Goal: Book appointment/travel/reservation

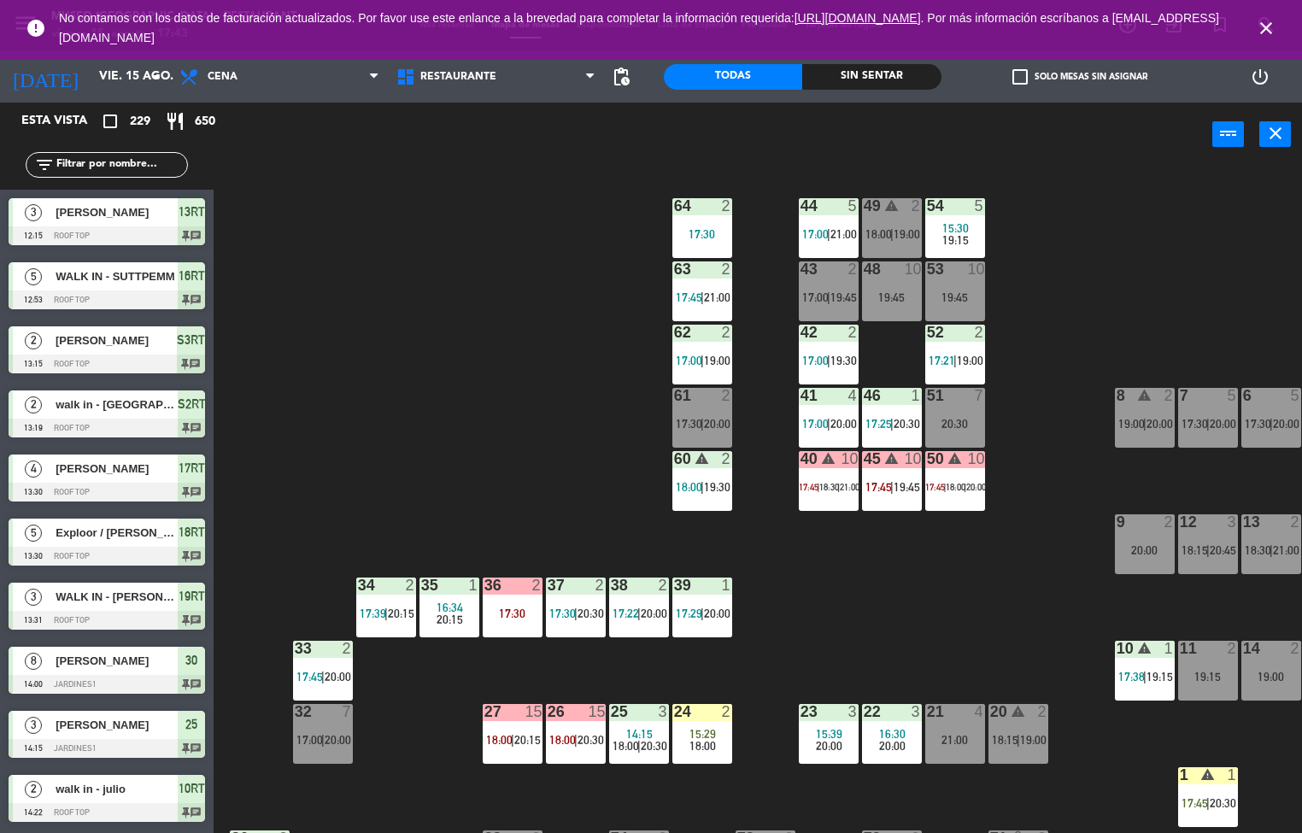
click at [706, 669] on div "44 5 17:00 | 21:00 49 warning 2 18:00 | 19:00 54 5 15:30 19:15 64 2 17:30 48 10…" at bounding box center [764, 501] width 1076 height 667
click at [710, 661] on div "44 5 17:00 | 21:00 49 warning 2 18:00 | 19:00 54 5 15:30 19:15 64 2 17:30 48 10…" at bounding box center [764, 501] width 1076 height 667
click at [732, 637] on div "39 1 17:29 | 20:00" at bounding box center [703, 608] width 60 height 60
click at [724, 614] on span "20:00" at bounding box center [717, 614] width 26 height 14
click at [451, 526] on div "44 5 17:00 | 21:00 49 warning 2 18:00 | 19:00 54 5 15:30 19:15 64 2 17:30 48 10…" at bounding box center [764, 501] width 1076 height 667
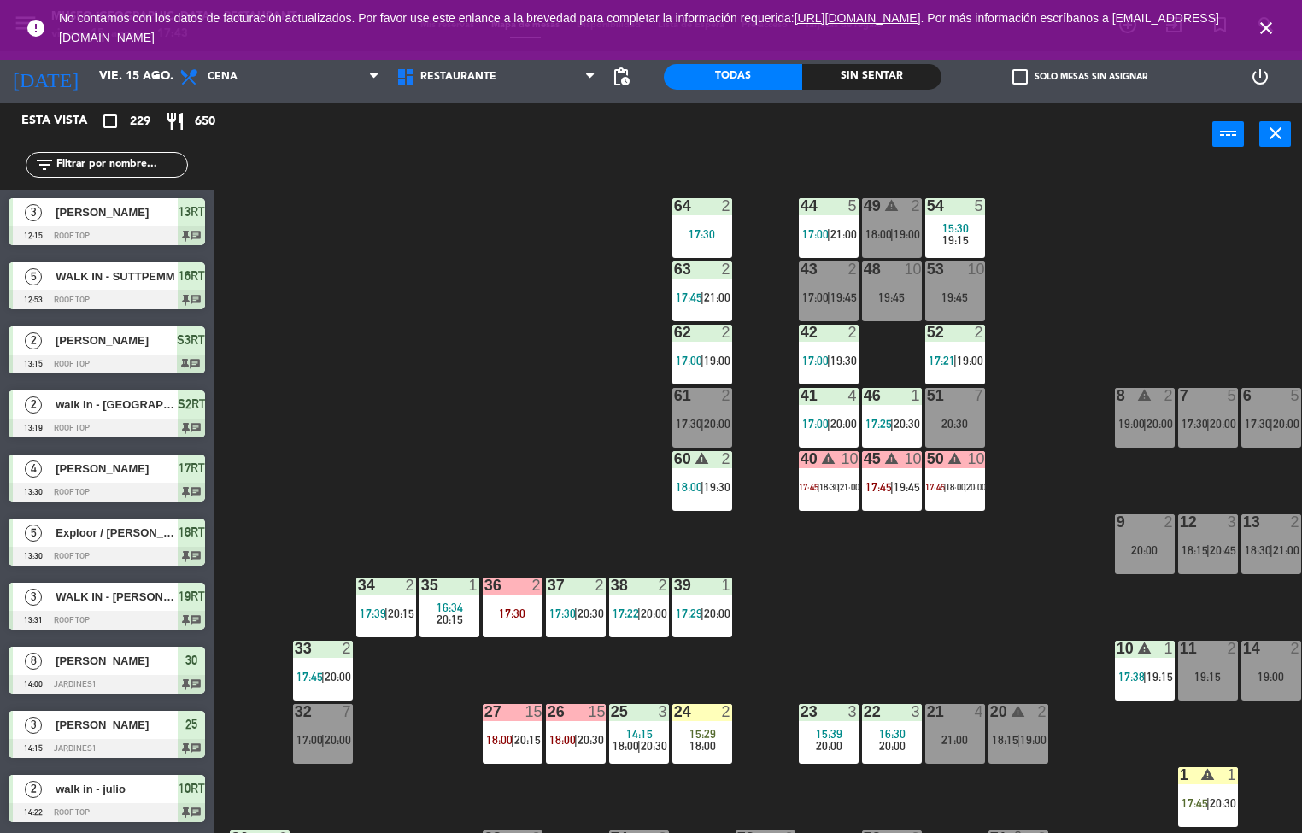
scroll to position [16, 23]
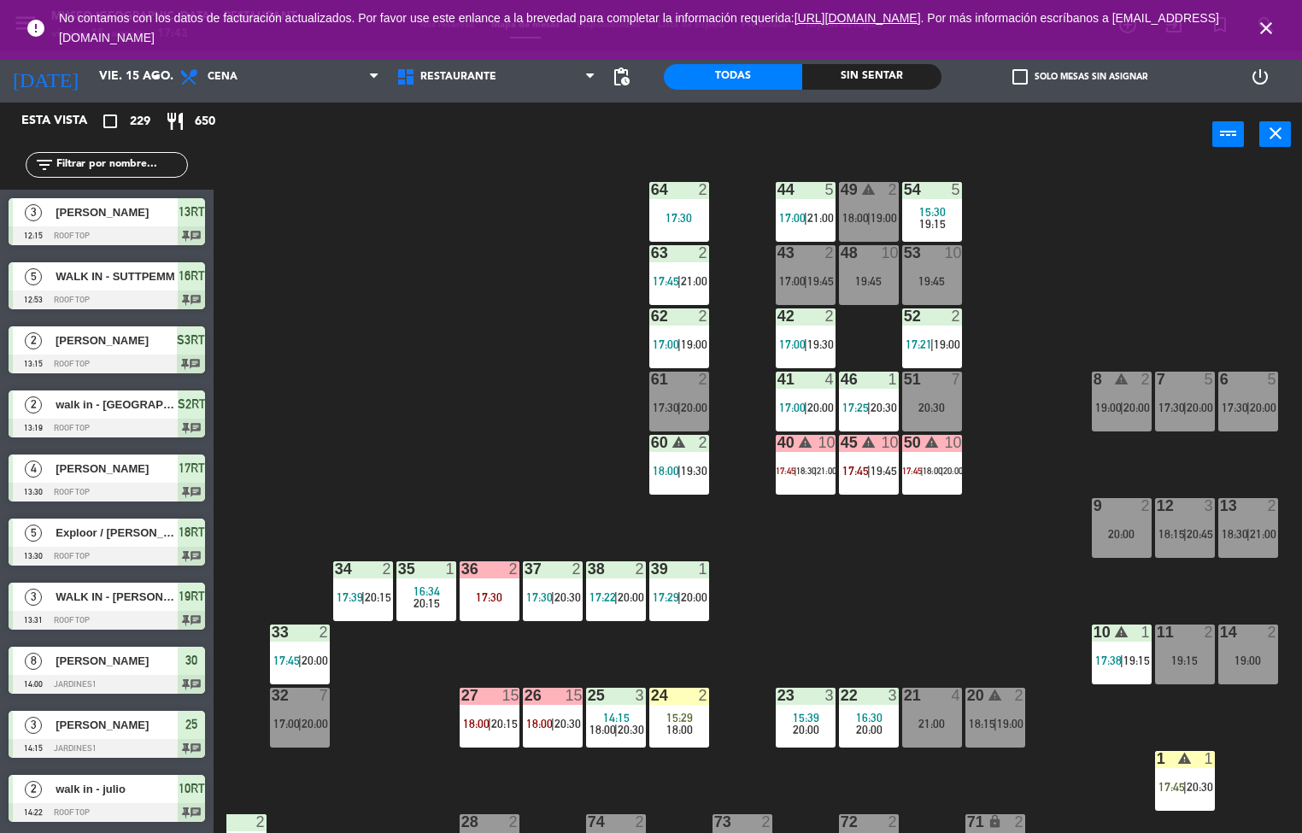
click at [844, 626] on div "44 5 17:00 | 21:00 49 warning 2 18:00 | 19:00 54 5 15:30 19:15 64 2 17:30 48 10…" at bounding box center [764, 501] width 1076 height 667
click at [819, 274] on span "19:45" at bounding box center [821, 281] width 26 height 14
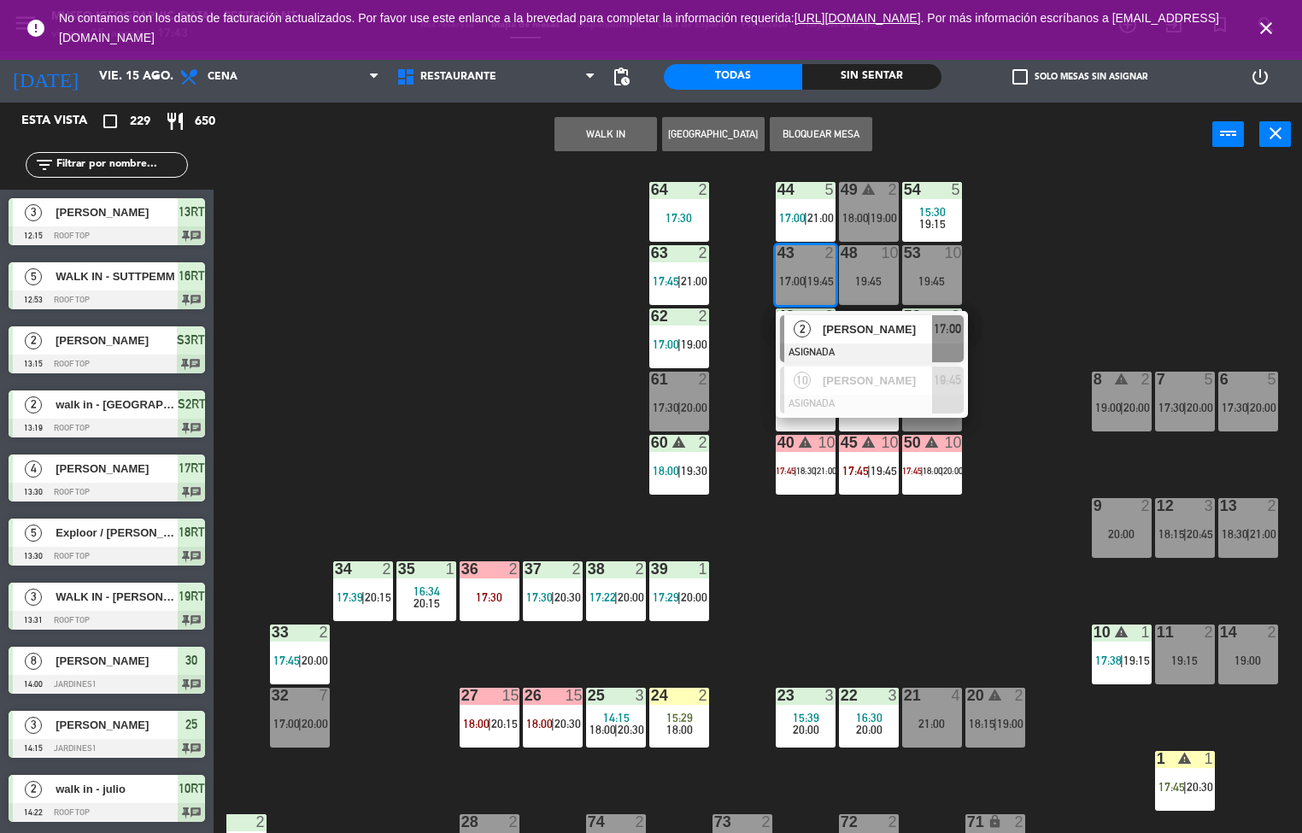
click at [949, 326] on span "17:00" at bounding box center [947, 329] width 27 height 21
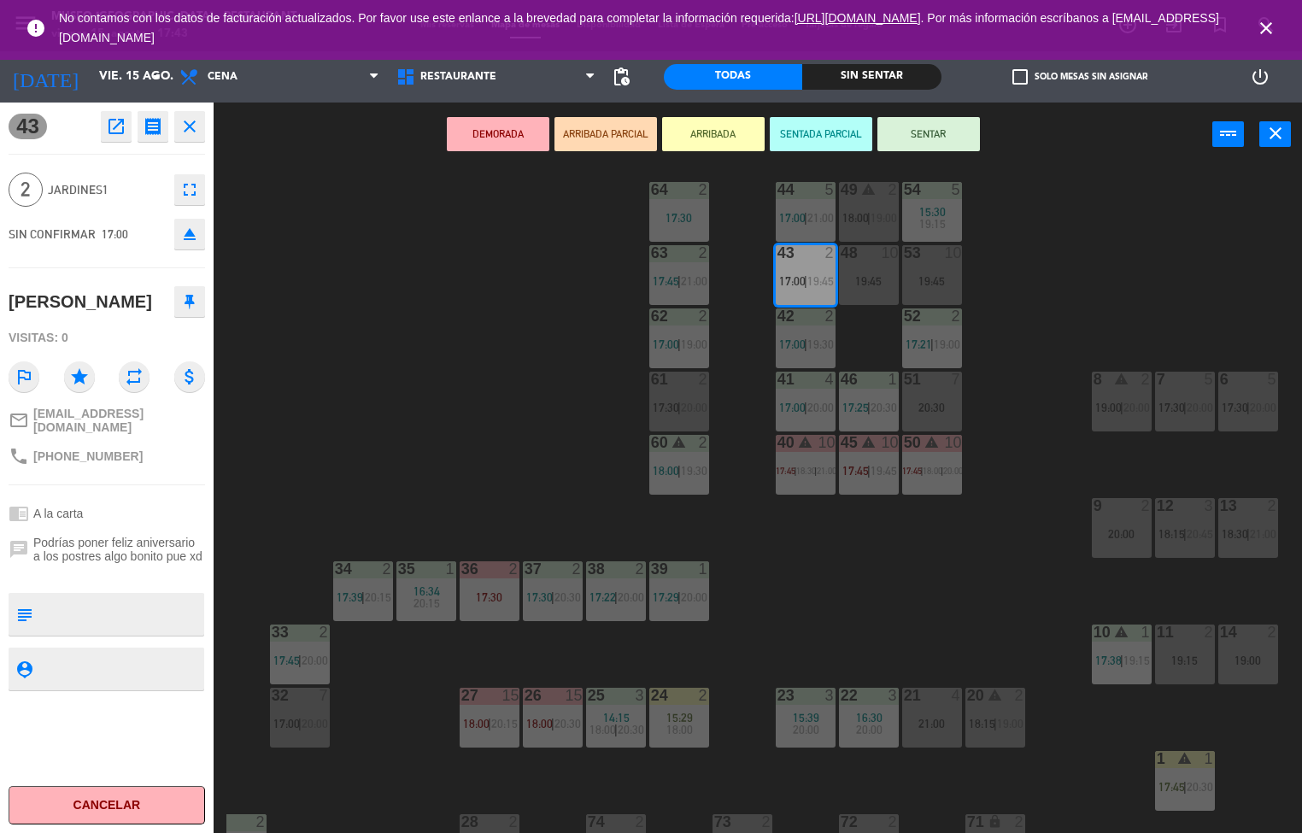
click at [485, 479] on div "44 5 17:00 | 21:00 49 warning 2 18:00 | 19:00 54 5 15:30 19:15 64 2 17:30 48 10…" at bounding box center [764, 501] width 1076 height 667
click at [498, 490] on div "44 5 17:00 | 21:00 49 warning 2 18:00 | 19:00 54 5 15:30 19:15 64 2 17:30 48 10…" at bounding box center [764, 501] width 1076 height 667
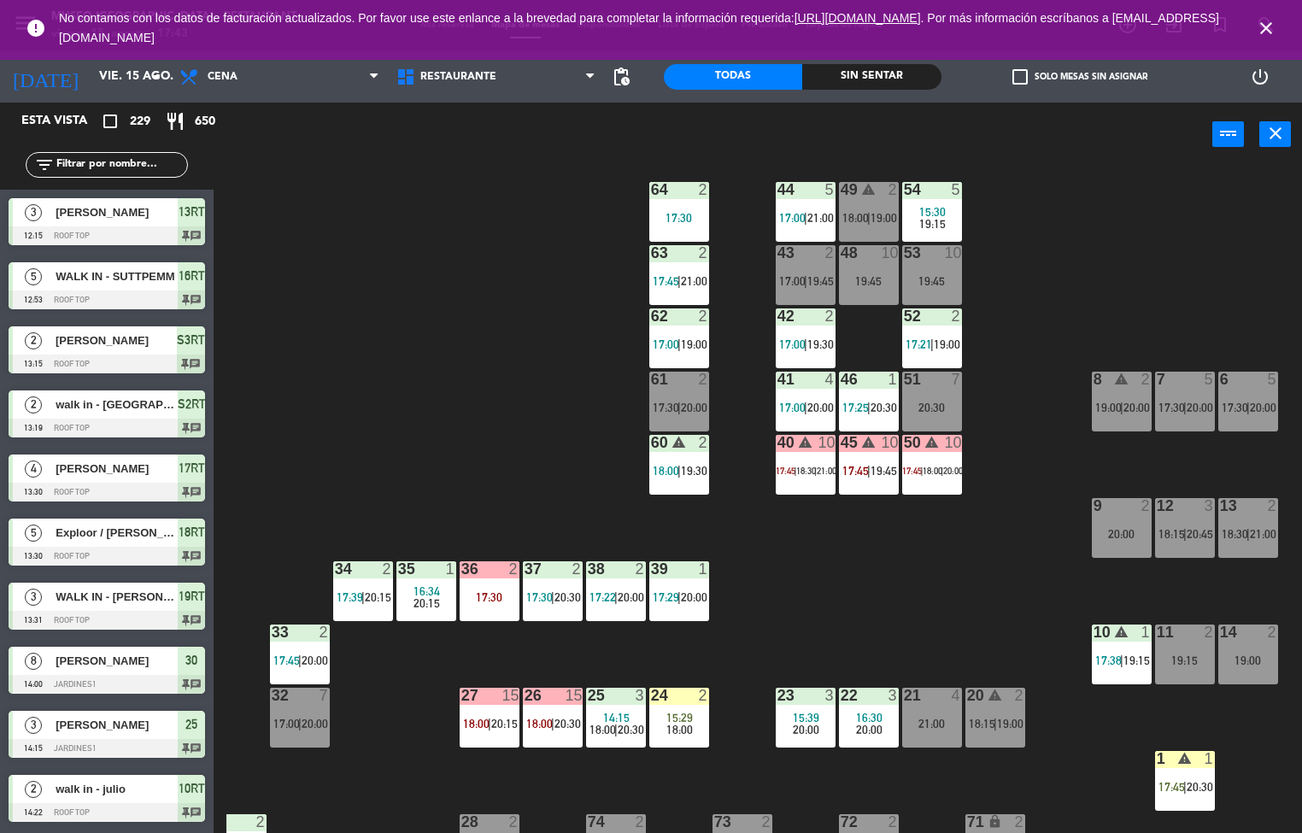
scroll to position [1, 0]
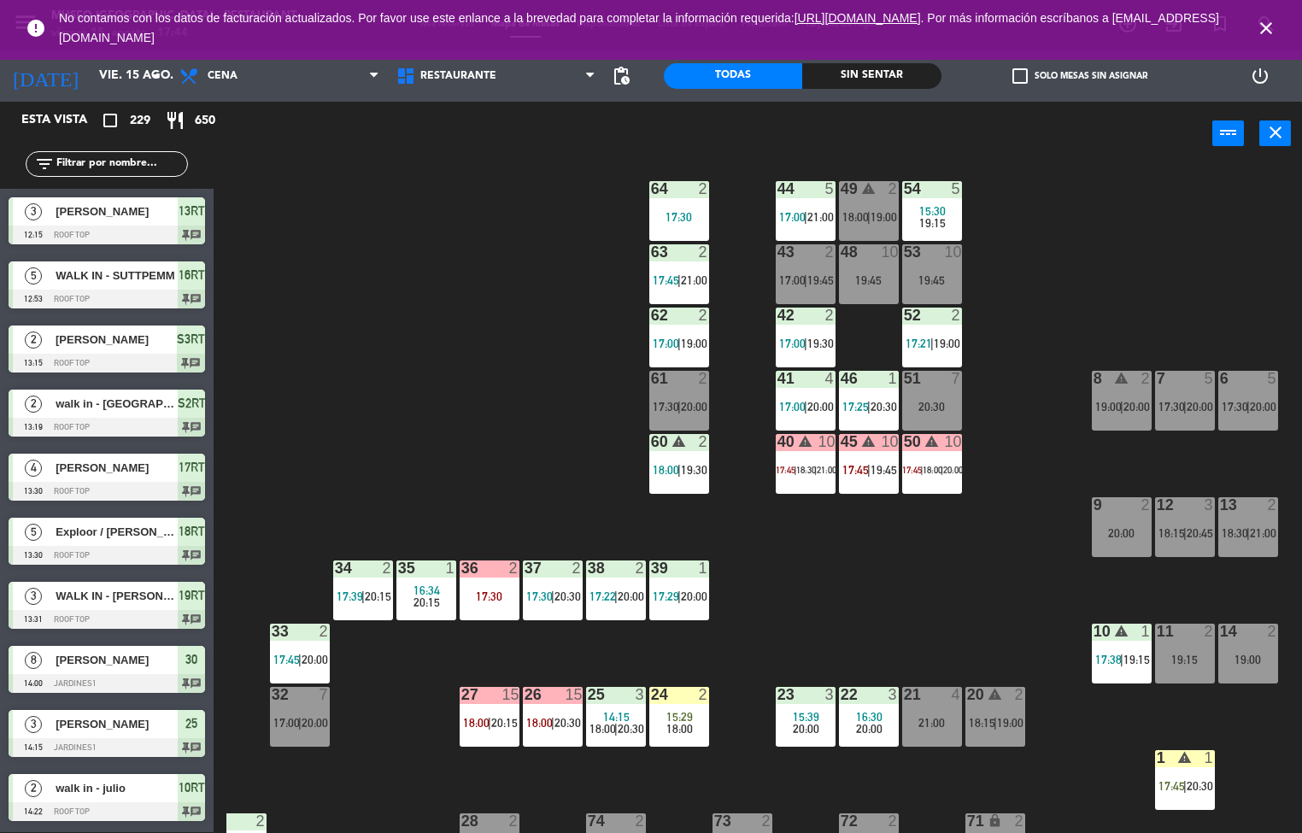
click at [788, 282] on span "17:00" at bounding box center [792, 280] width 26 height 14
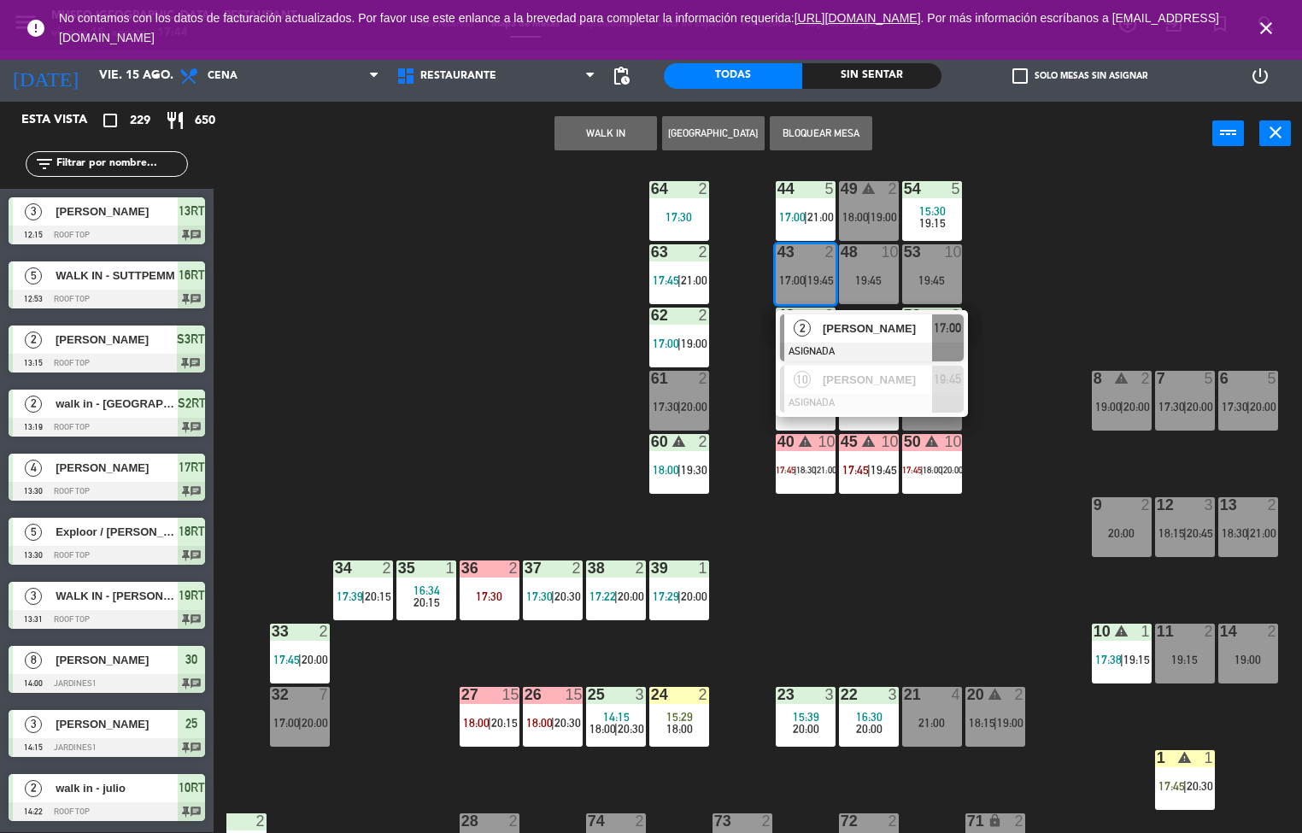
click at [560, 336] on div "44 5 17:00 | 21:00 49 warning 2 18:00 | 19:00 54 5 15:30 19:15 64 2 17:30 48 10…" at bounding box center [764, 500] width 1076 height 667
